Goal: Task Accomplishment & Management: Complete application form

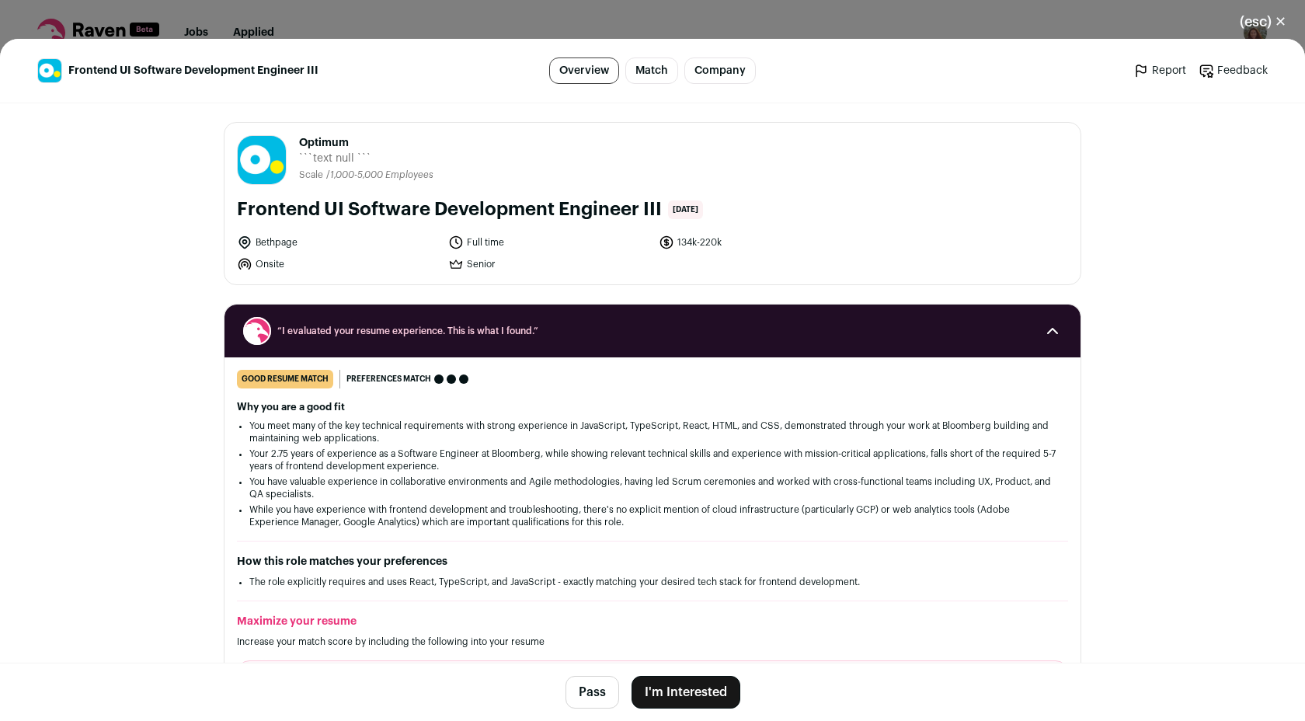
click at [685, 695] on button "I'm Interested" at bounding box center [686, 692] width 109 height 33
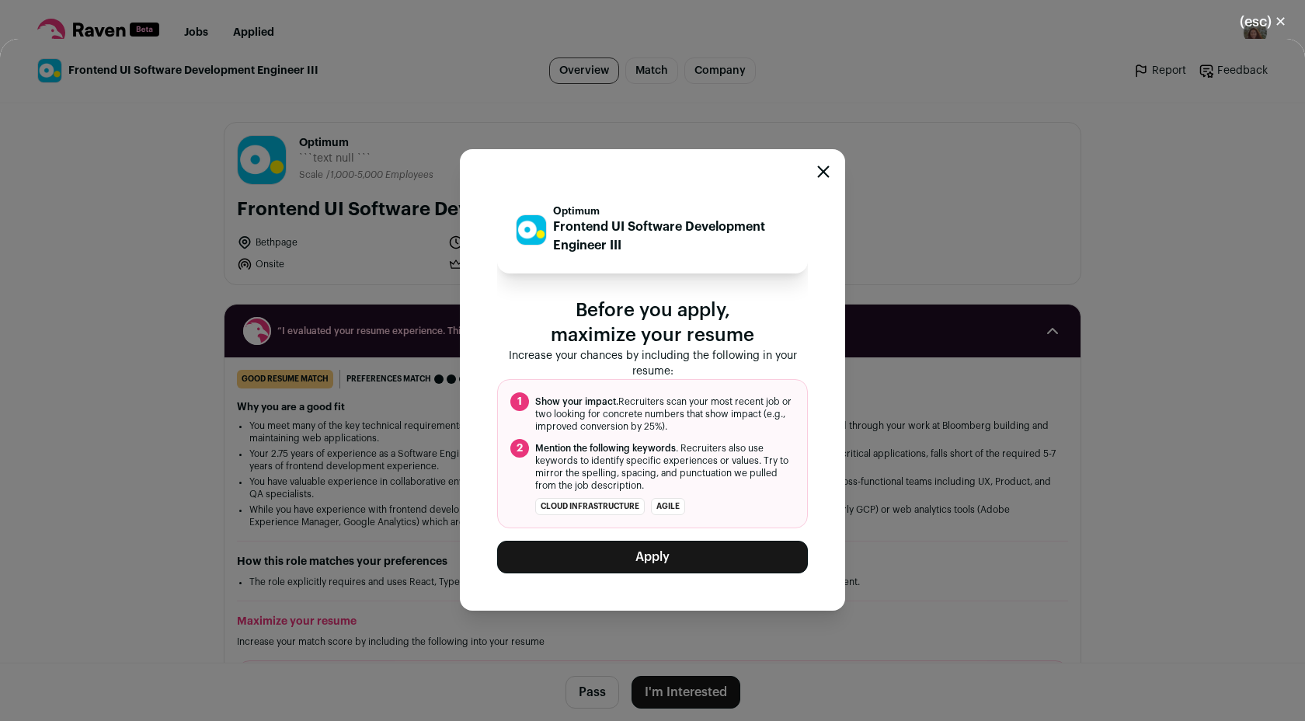
click at [624, 556] on button "Apply" at bounding box center [652, 557] width 311 height 33
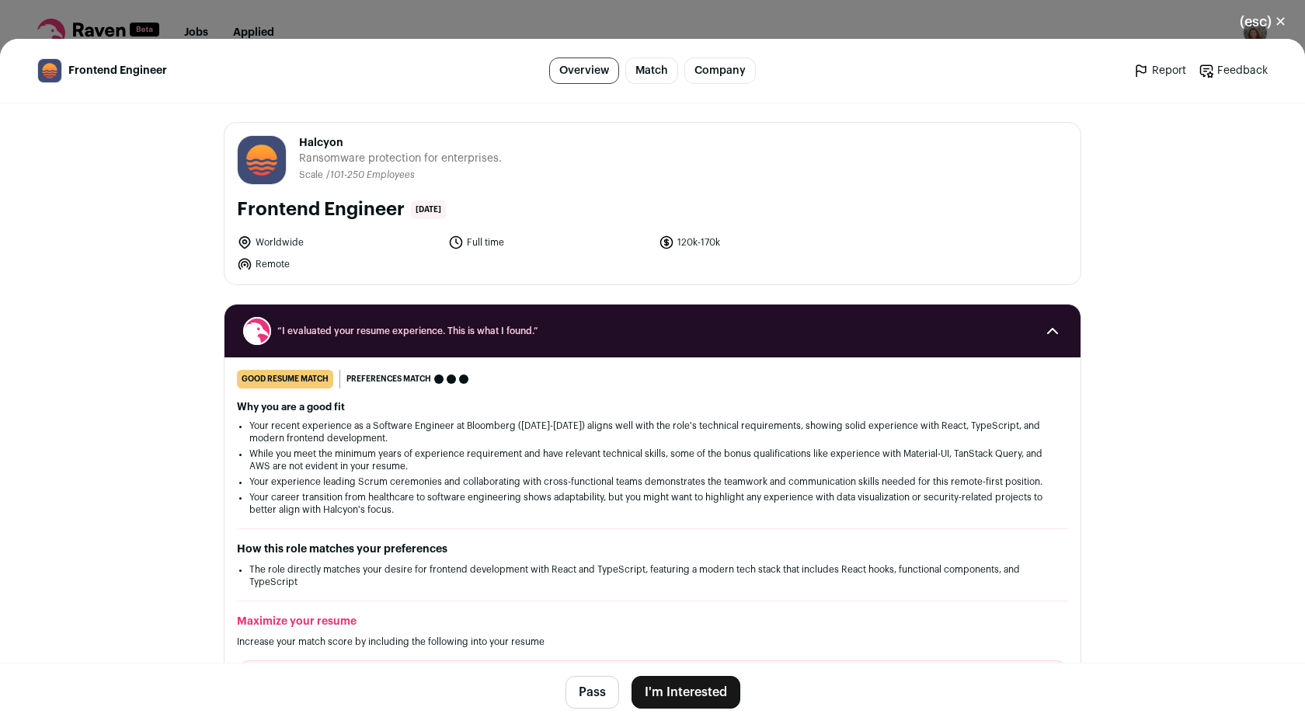
click at [650, 696] on button "I'm Interested" at bounding box center [686, 692] width 109 height 33
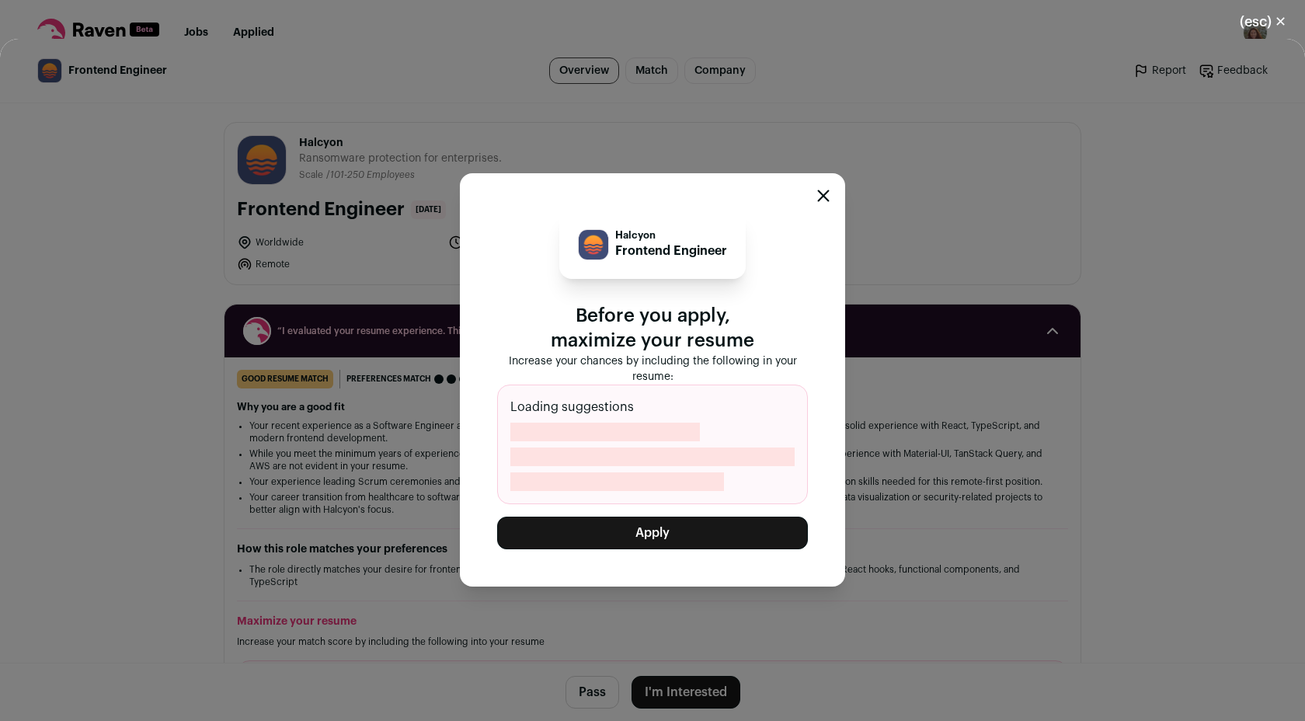
click at [622, 537] on button "Apply" at bounding box center [652, 533] width 311 height 33
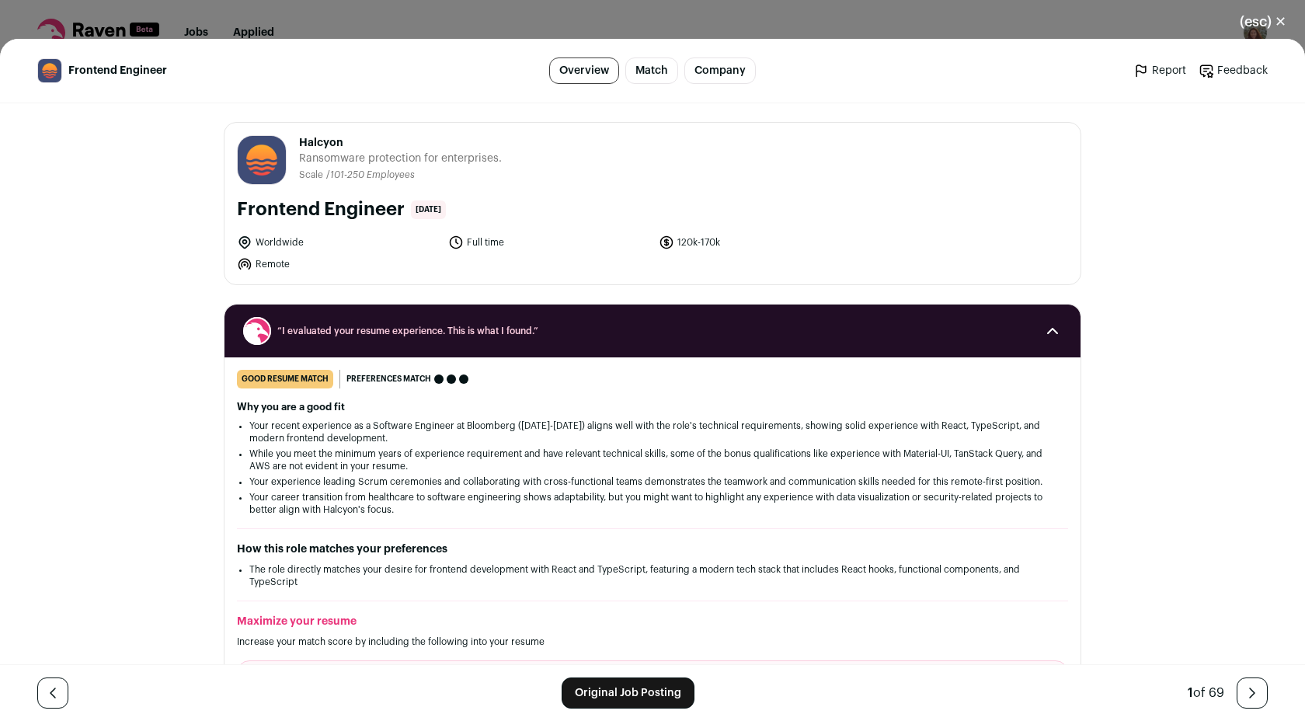
click at [1151, 68] on link "Report" at bounding box center [1160, 71] width 53 height 16
click at [1221, 67] on link "Feedback" at bounding box center [1233, 71] width 69 height 16
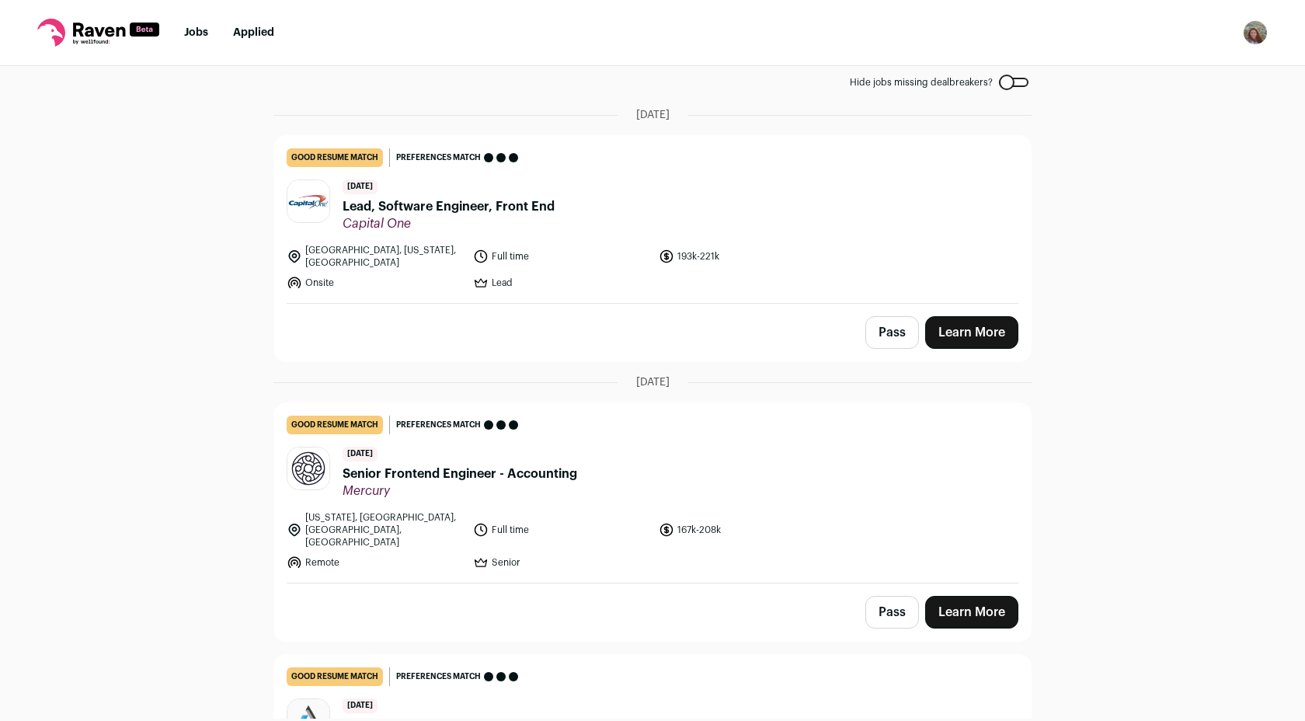
scroll to position [26, 0]
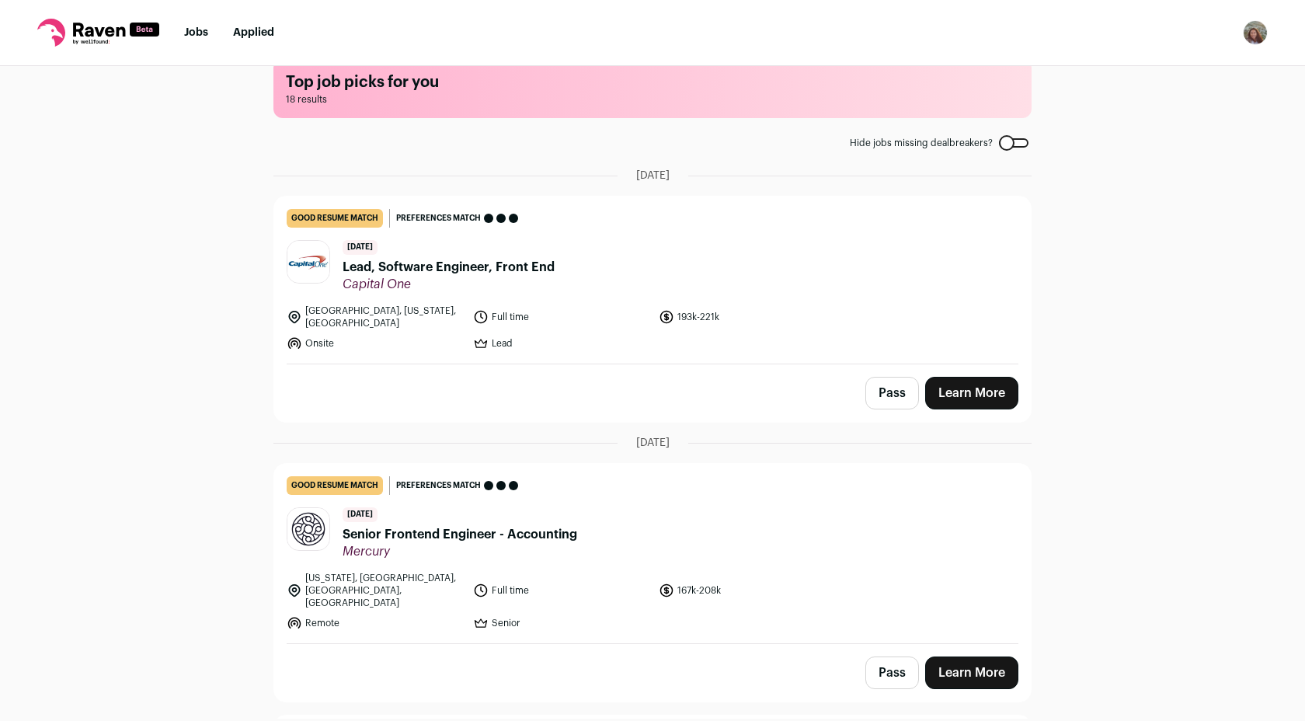
click at [192, 29] on link "Jobs" at bounding box center [196, 32] width 24 height 11
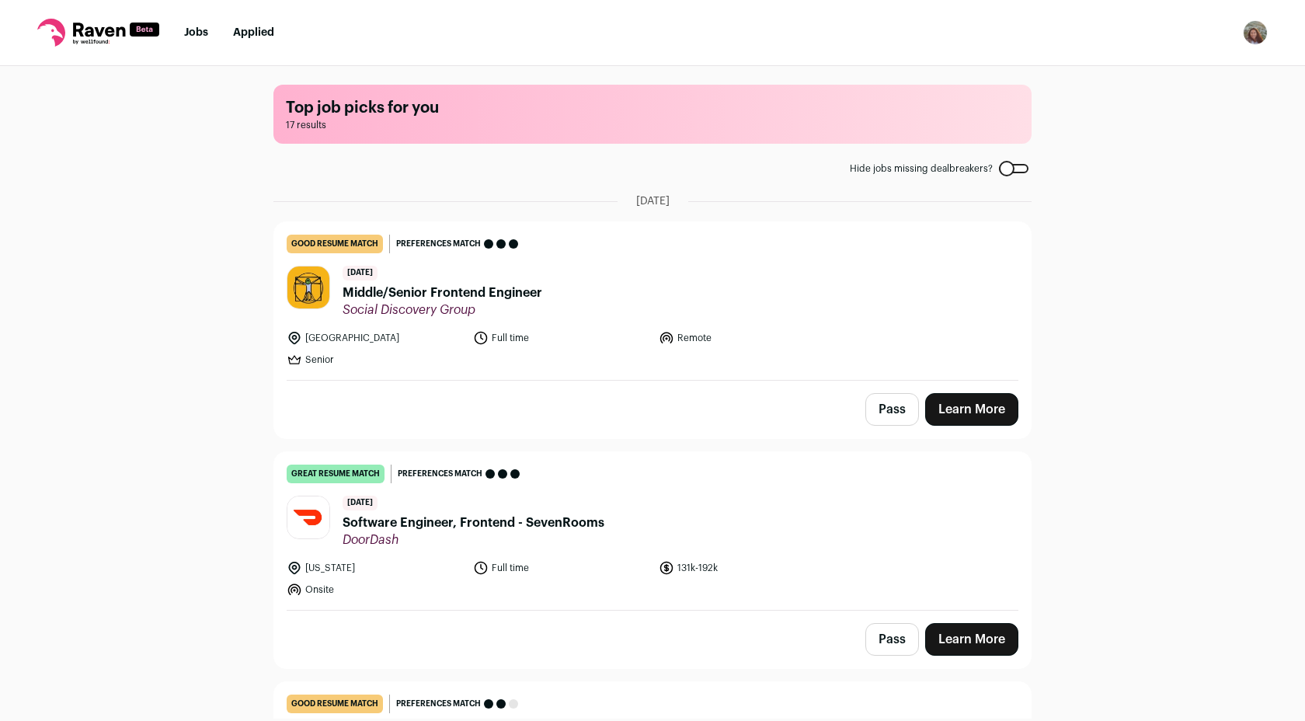
click at [964, 637] on link "Learn More" at bounding box center [971, 639] width 93 height 33
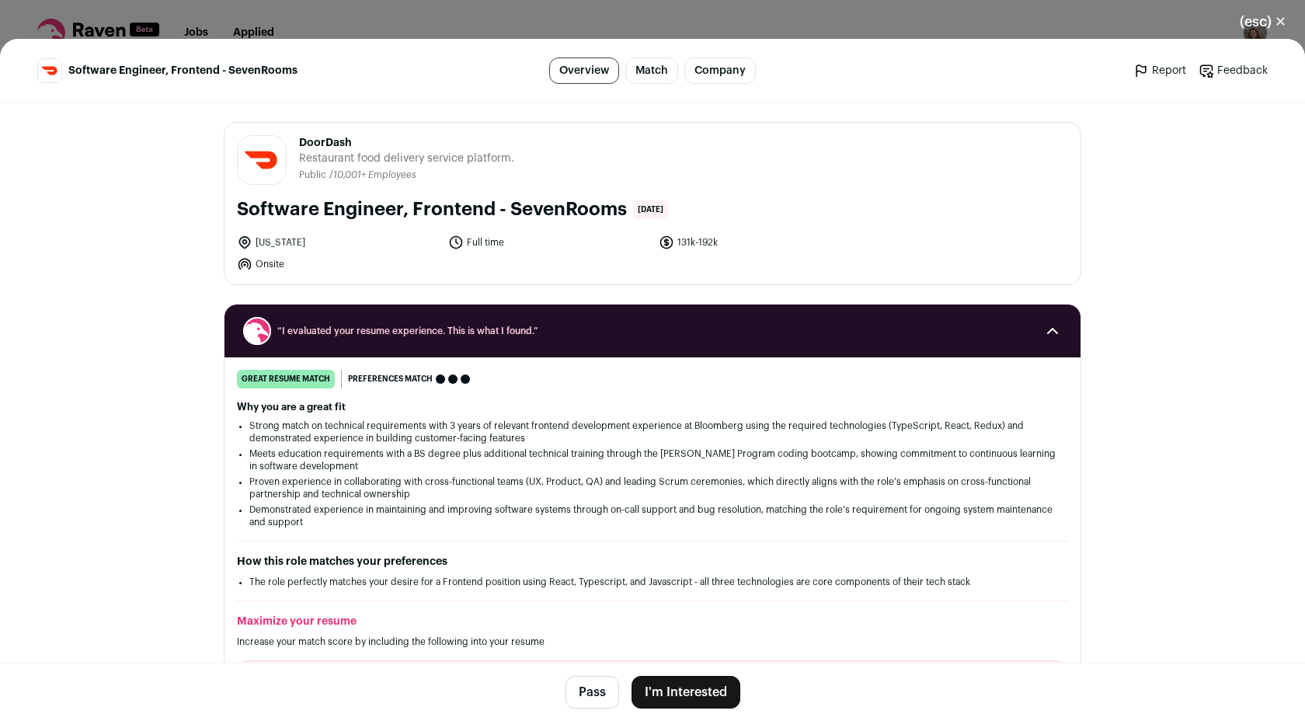
click at [657, 692] on button "I'm Interested" at bounding box center [686, 692] width 109 height 33
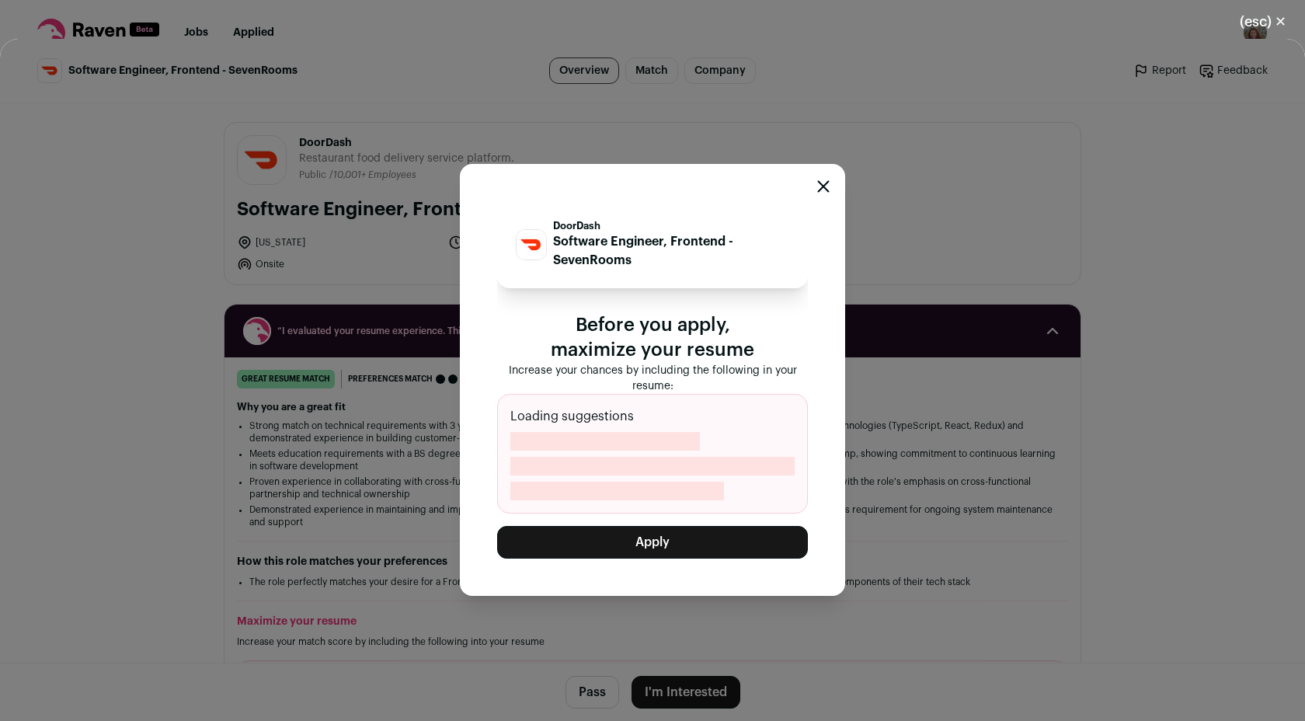
click at [625, 542] on button "Apply" at bounding box center [652, 542] width 311 height 33
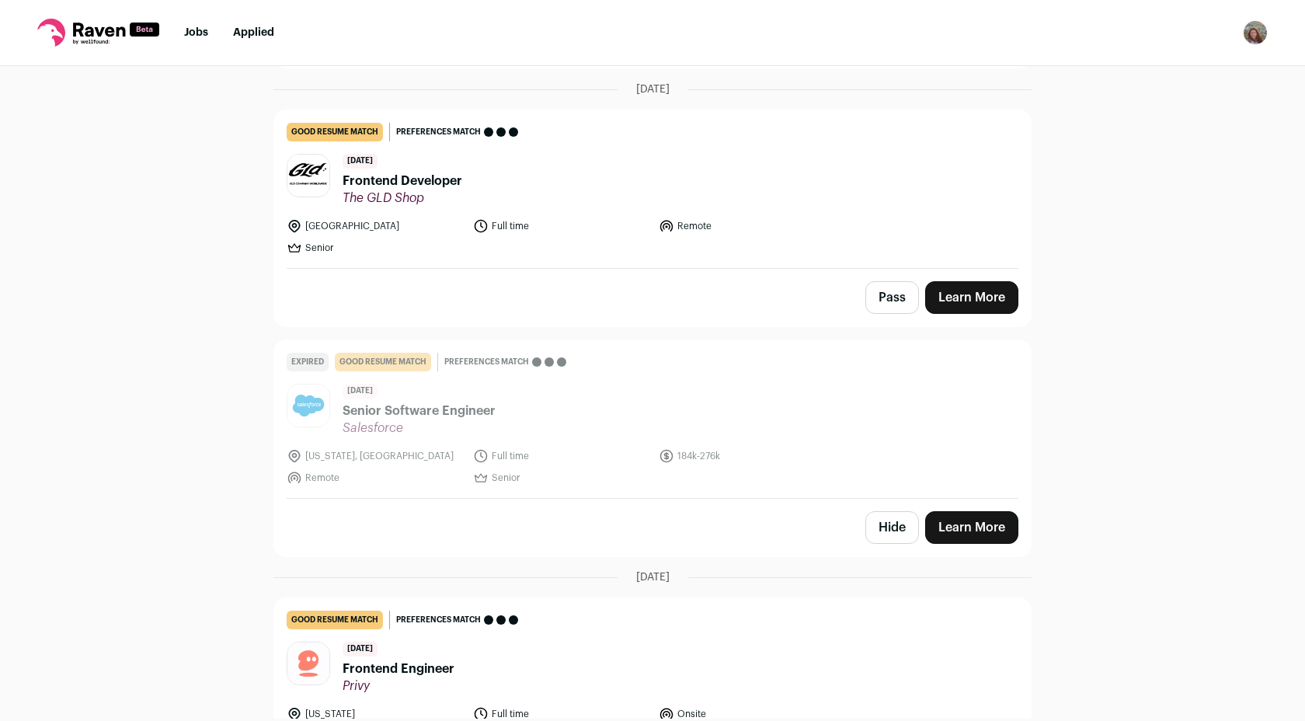
scroll to position [3431, 0]
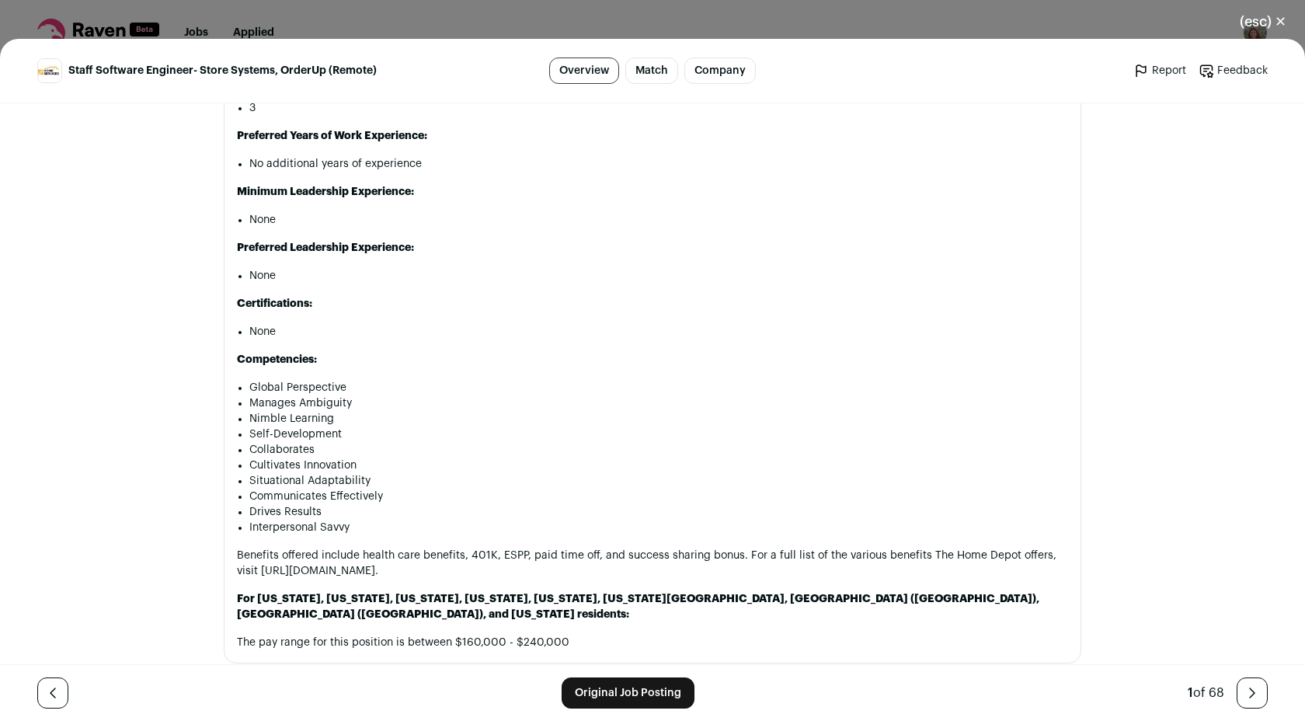
scroll to position [1960, 0]
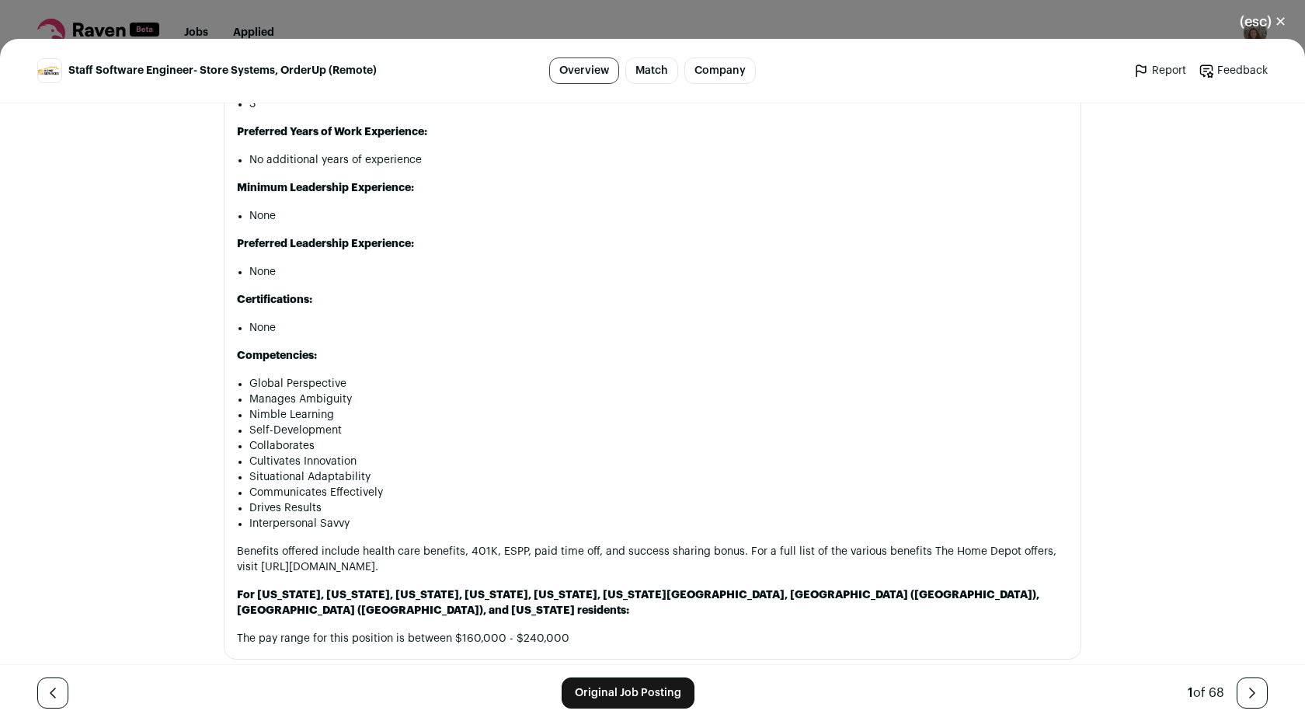
click at [637, 696] on link "Original Job Posting" at bounding box center [628, 693] width 133 height 31
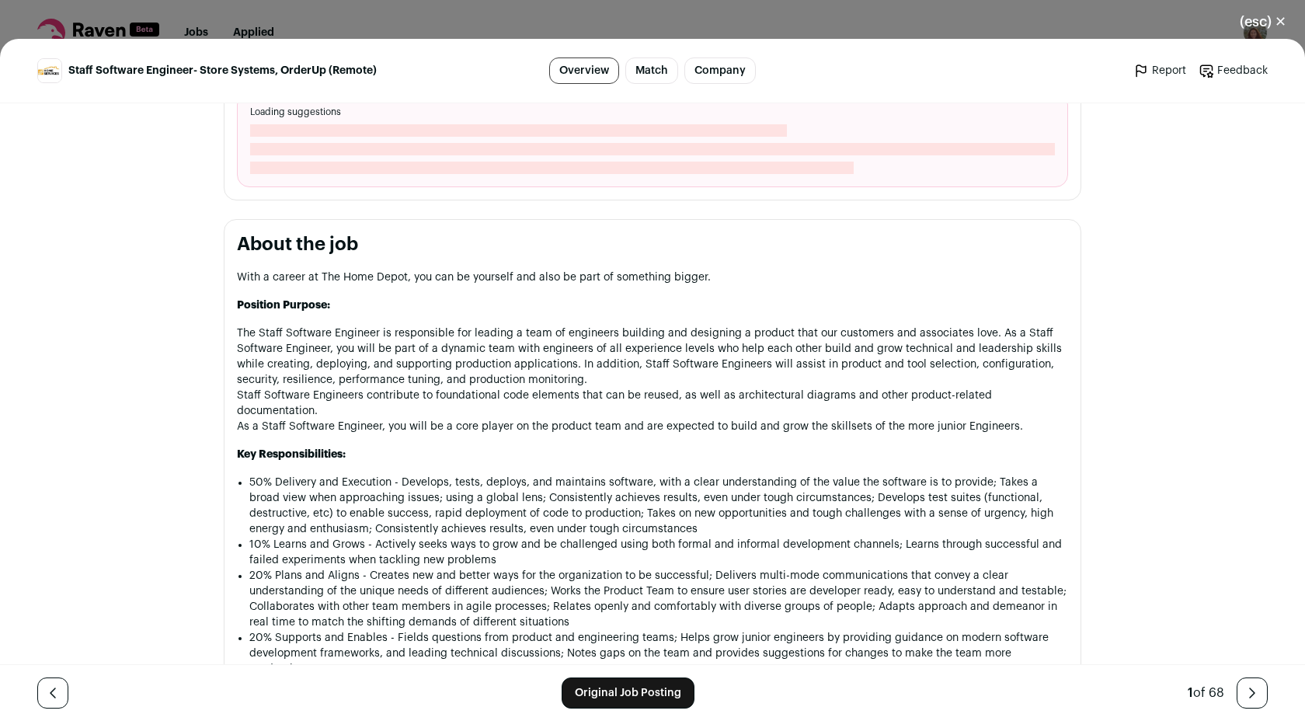
scroll to position [579, 0]
click at [615, 693] on link "Original Job Posting" at bounding box center [628, 693] width 133 height 31
click at [1273, 25] on button "(esc) ✕" at bounding box center [1263, 22] width 84 height 34
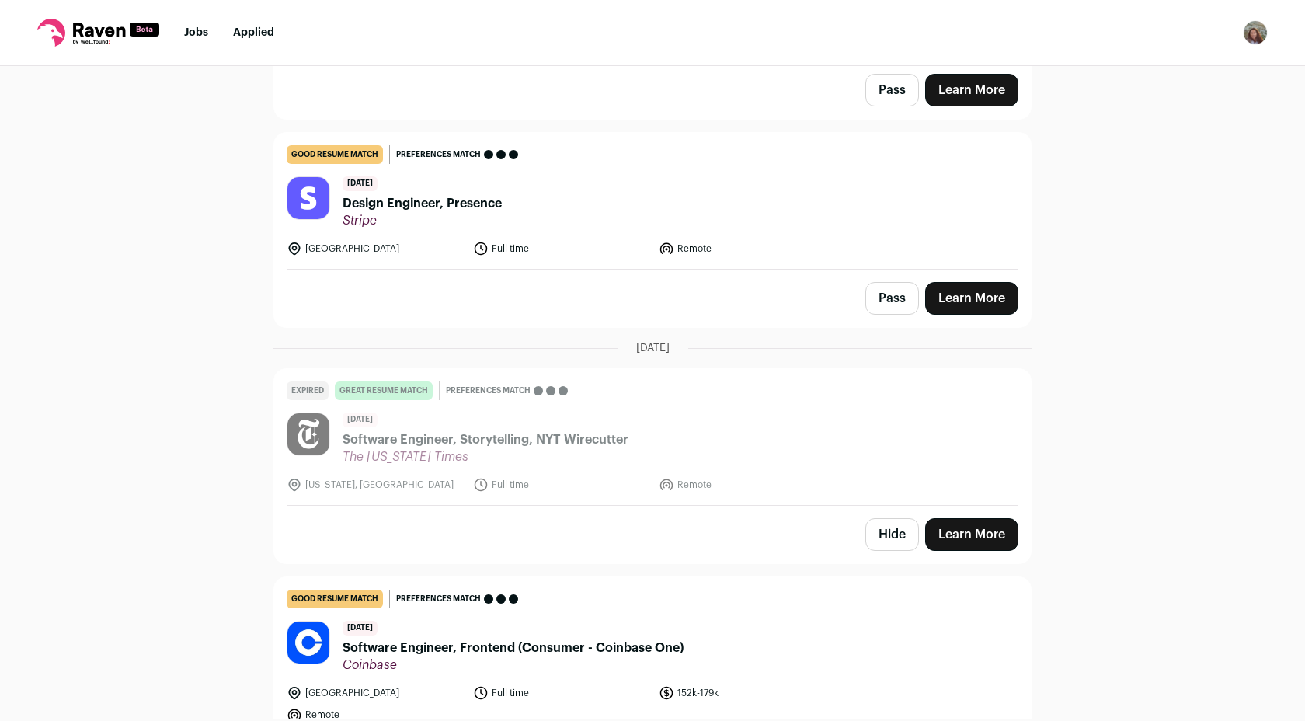
scroll to position [2777, 0]
